Goal: Contribute content: Add original content to the website for others to see

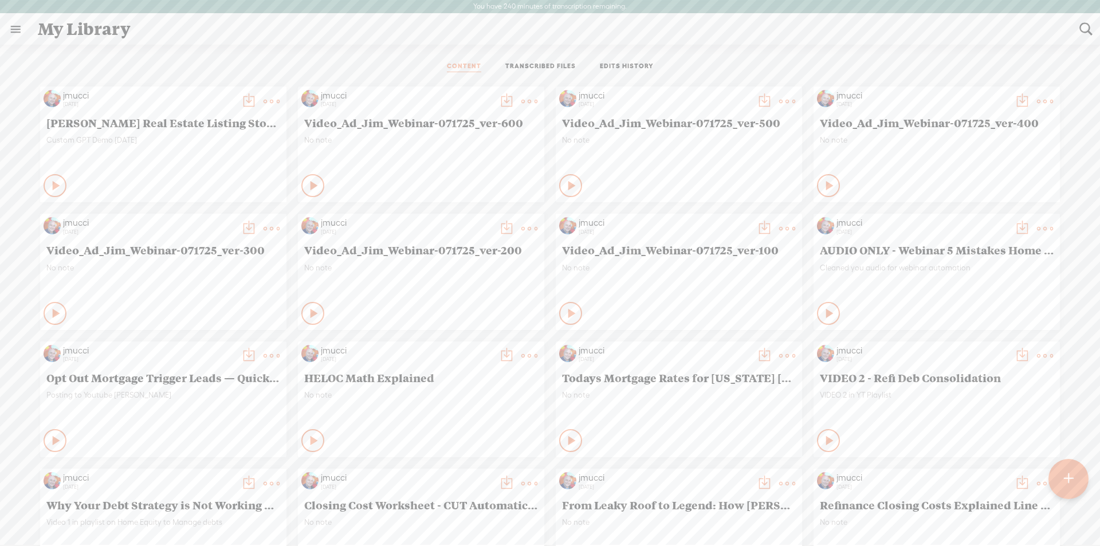
click at [1063, 479] on div at bounding box center [1068, 479] width 40 height 40
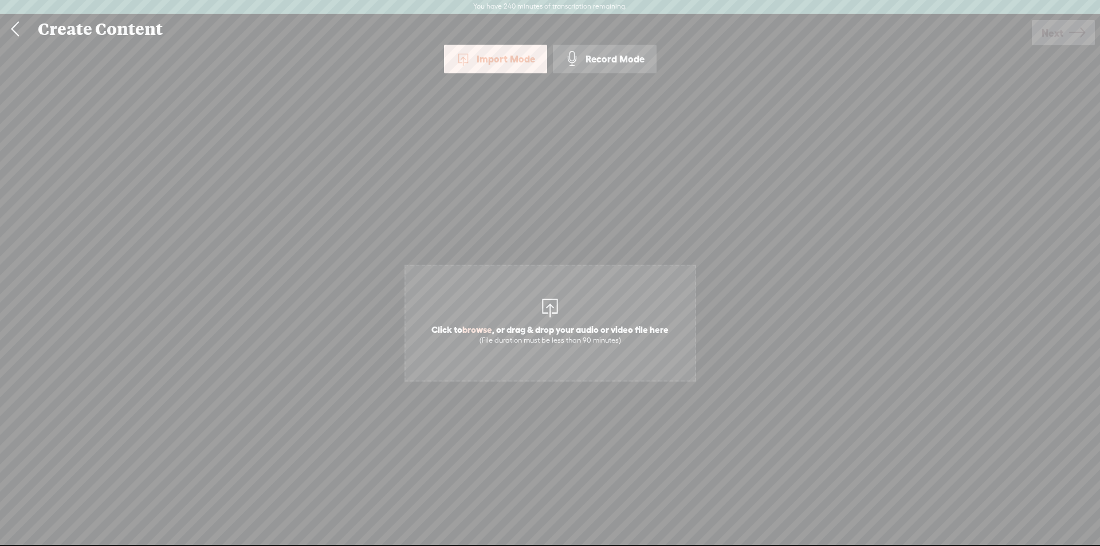
click at [556, 316] on div at bounding box center [549, 306] width 23 height 23
click at [1067, 23] on link "Next" at bounding box center [1063, 32] width 63 height 25
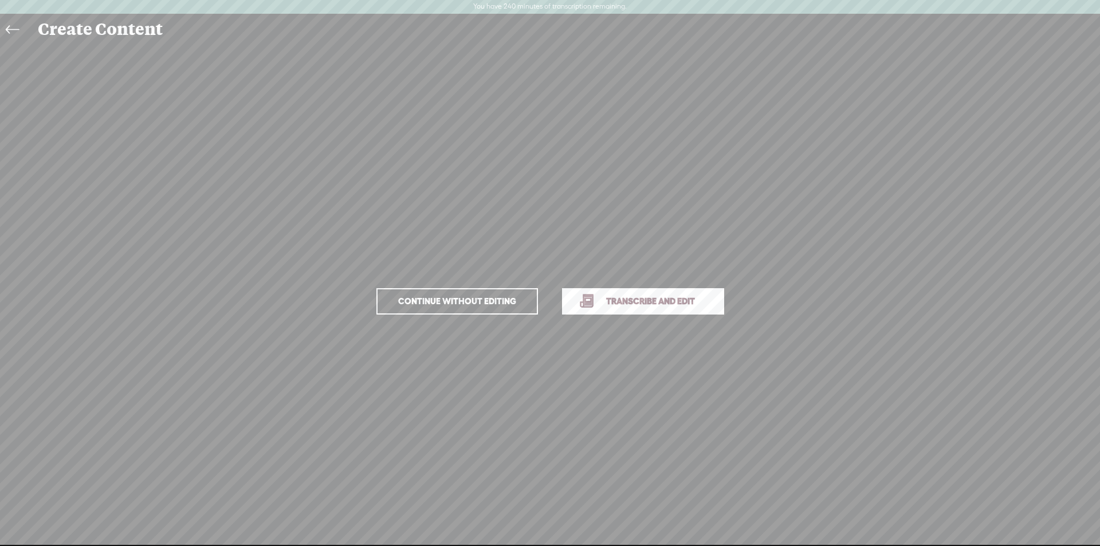
click at [607, 301] on span "Transcribe and edit" at bounding box center [650, 300] width 113 height 13
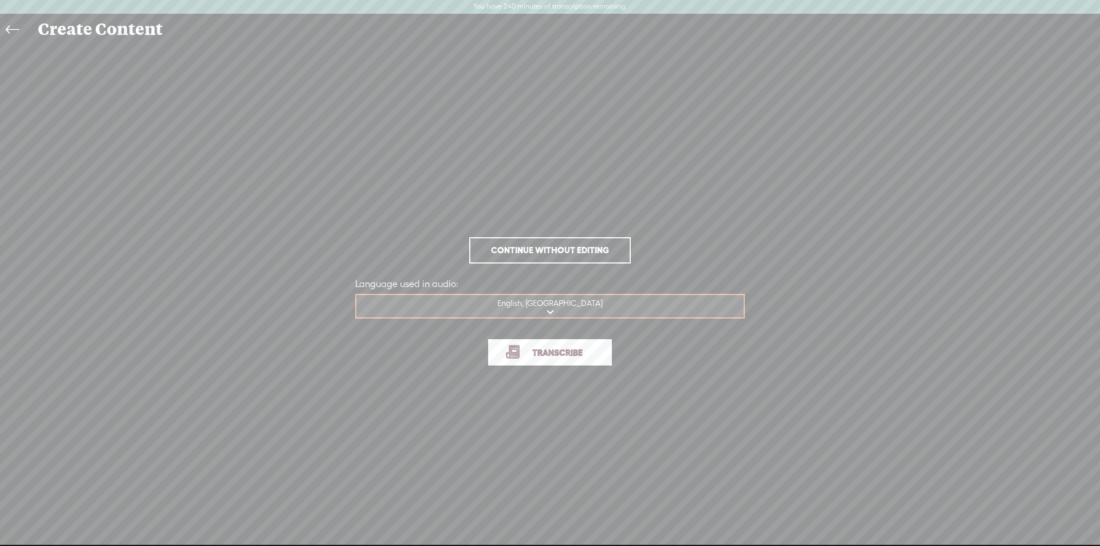
click at [545, 350] on span "Transcribe" at bounding box center [557, 352] width 74 height 13
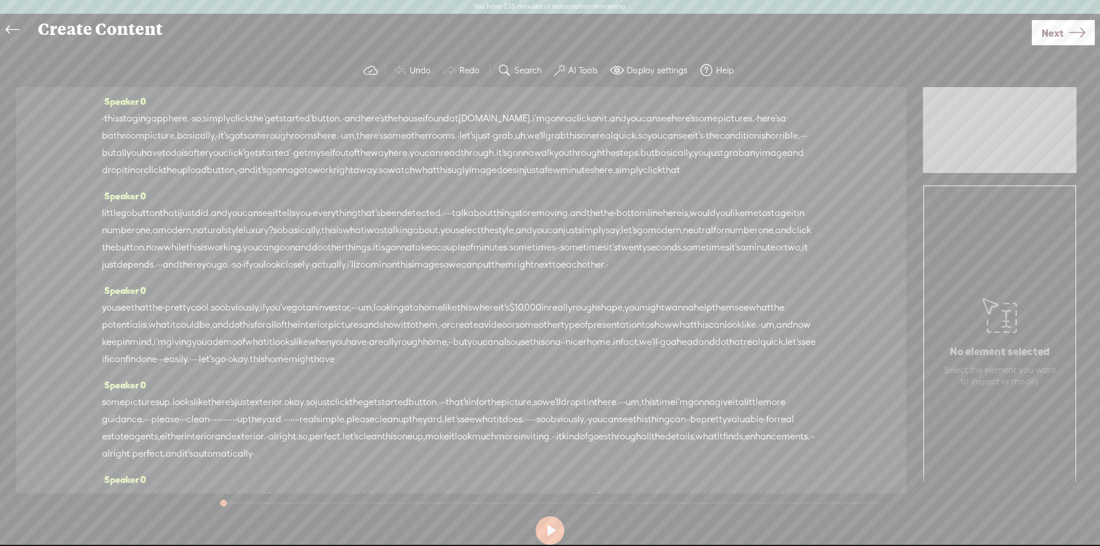
click at [507, 162] on span "gonna" at bounding box center [520, 152] width 27 height 17
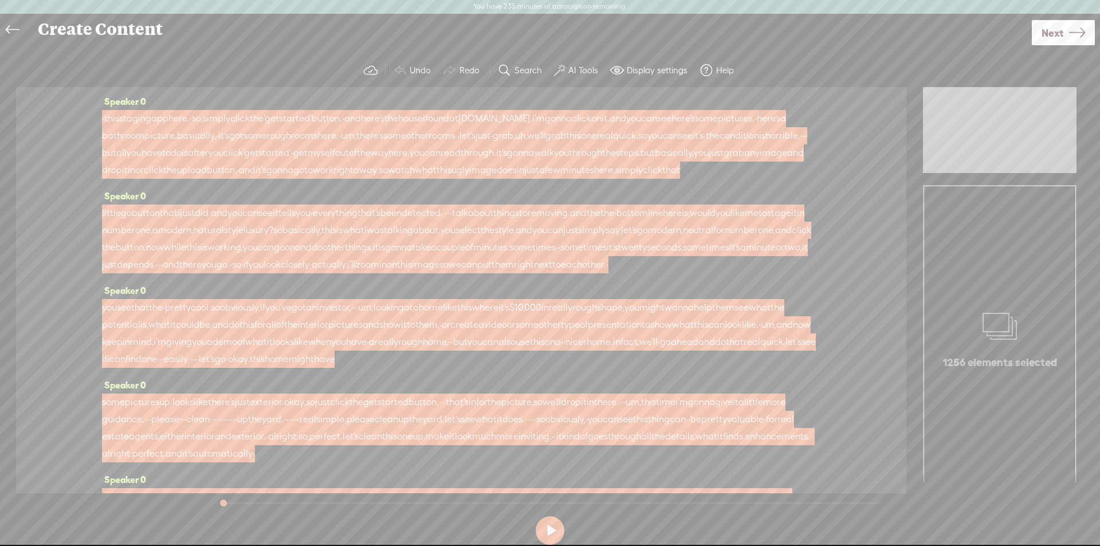
click at [1047, 33] on span "Next" at bounding box center [1052, 32] width 22 height 29
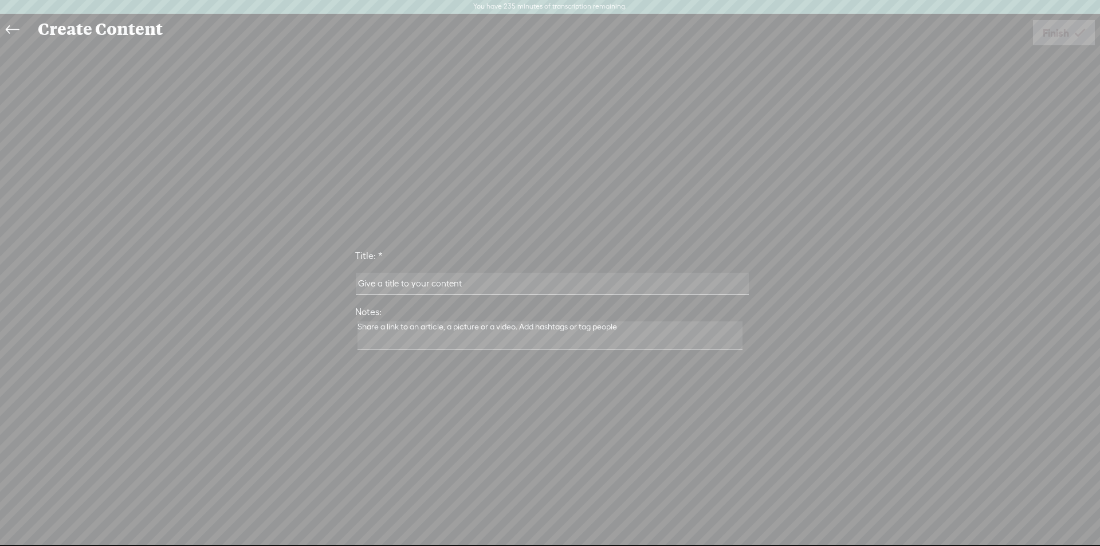
click at [377, 281] on input "text" at bounding box center [552, 284] width 392 height 22
type input "Staging Sage Same - Custom GPT Demo [DATE]:"
click at [453, 337] on textarea at bounding box center [549, 335] width 385 height 28
click at [1041, 27] on link "Finish" at bounding box center [1064, 32] width 62 height 25
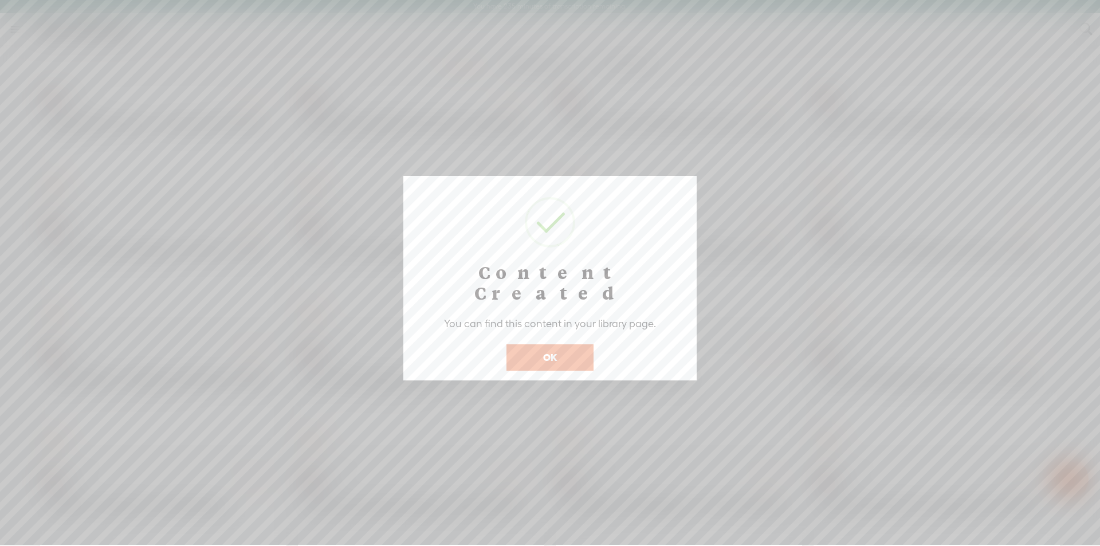
click at [577, 347] on button "OK" at bounding box center [549, 357] width 87 height 26
